Goal: Task Accomplishment & Management: Manage account settings

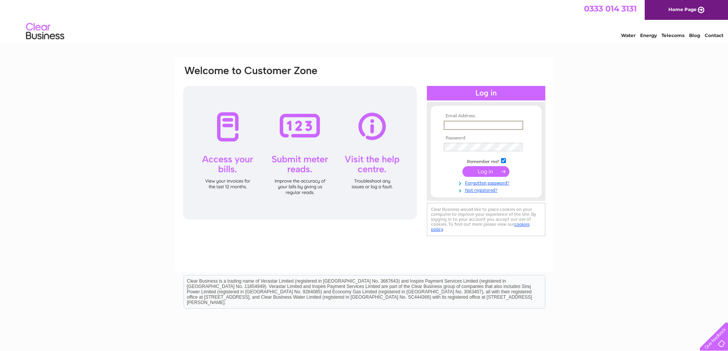
click at [499, 126] on input "text" at bounding box center [483, 125] width 79 height 9
type input "bartcoltd@gmail.com"
click at [462, 166] on input "submit" at bounding box center [485, 171] width 47 height 11
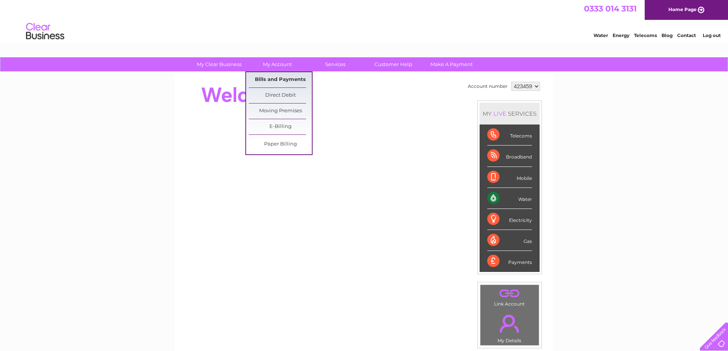
click at [273, 79] on link "Bills and Payments" at bounding box center [280, 79] width 63 height 15
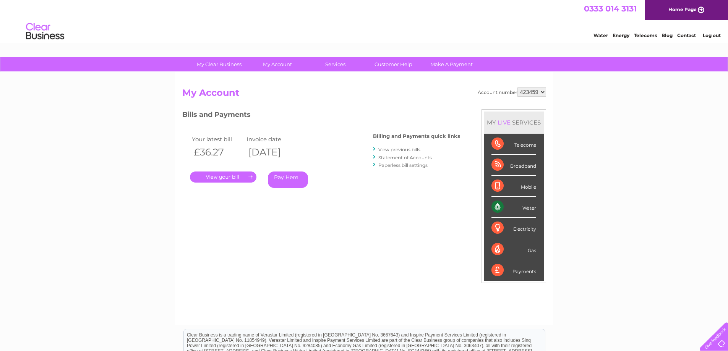
click at [230, 178] on link "." at bounding box center [223, 177] width 66 height 11
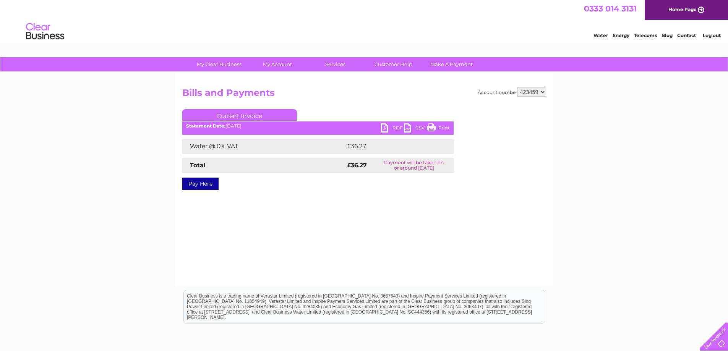
click at [386, 129] on link "PDF" at bounding box center [392, 128] width 23 height 11
